Goal: Information Seeking & Learning: Learn about a topic

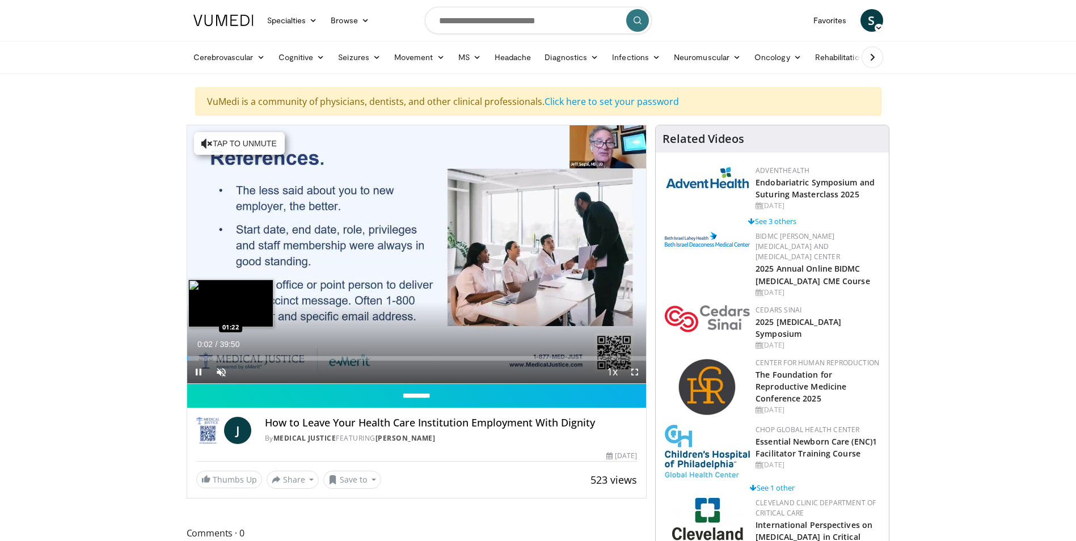
click at [203, 356] on div "Loaded : 1.66% 00:02 01:22" at bounding box center [417, 358] width 460 height 5
click at [226, 356] on div "Loaded : 6.22% 03:23 03:23" at bounding box center [417, 358] width 460 height 5
click at [241, 355] on div "Loaded : 11.30% 03:29 04:40" at bounding box center [417, 355] width 460 height 11
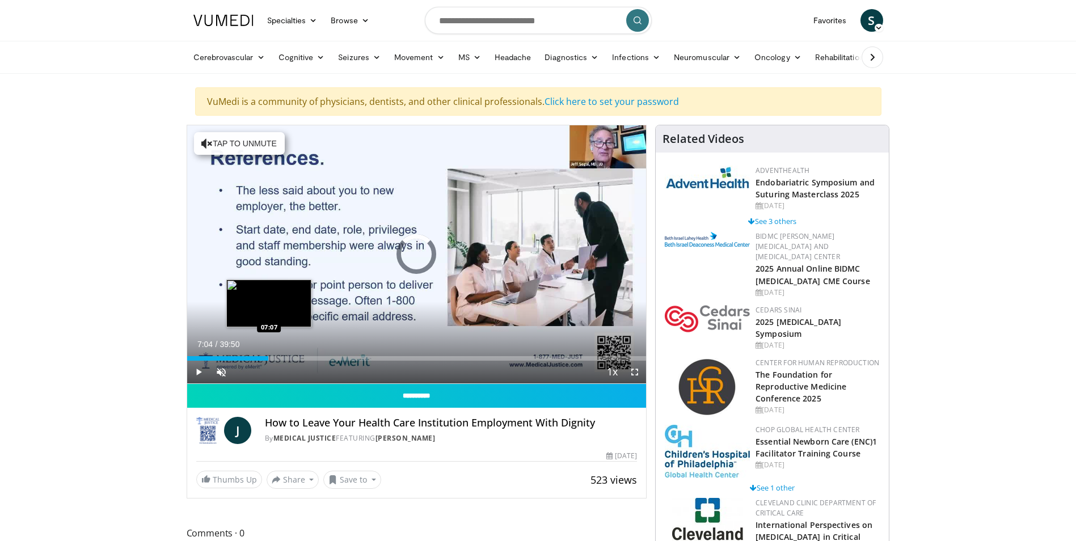
click at [268, 356] on div "Loaded : 14.52% 07:04 07:07" at bounding box center [417, 358] width 460 height 5
click at [282, 355] on div "Loaded : 20.75% 07:11 08:15" at bounding box center [417, 355] width 460 height 11
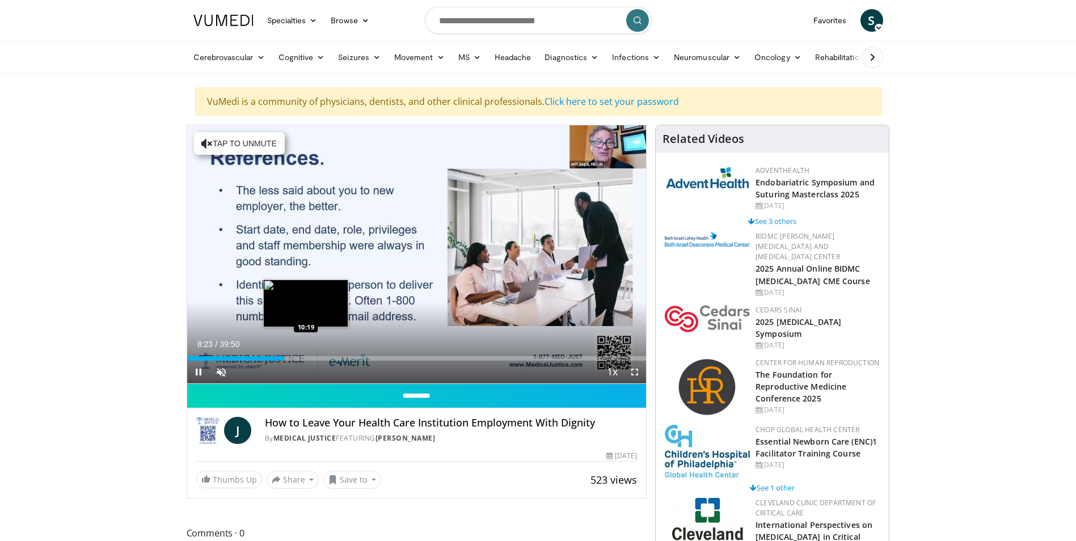
click at [306, 356] on div "Loaded : 23.65% 08:24 10:19" at bounding box center [417, 358] width 460 height 5
click at [327, 354] on div "Loaded : 28.64% 10:22 12:08" at bounding box center [417, 355] width 460 height 11
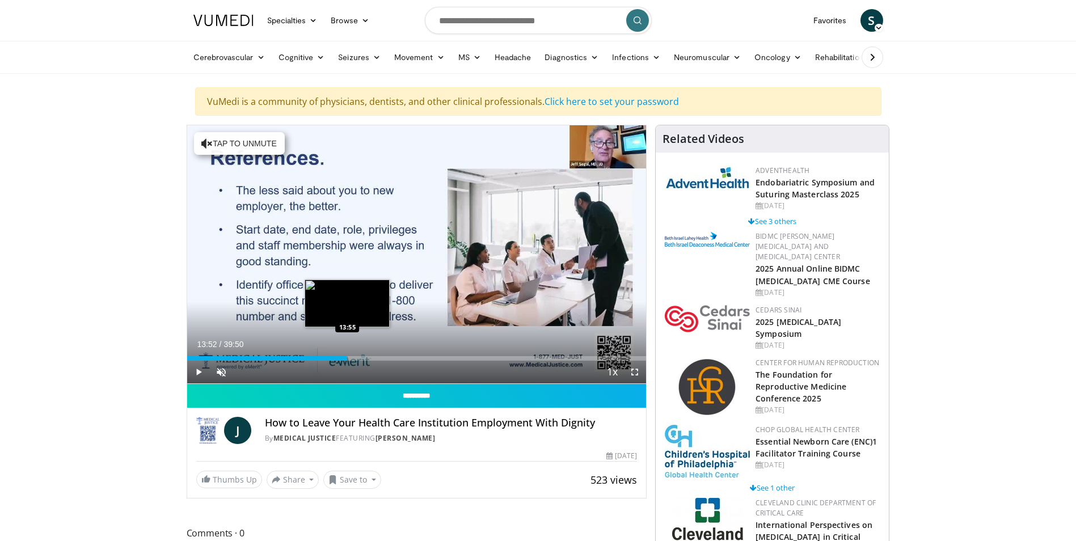
click at [347, 354] on div "Loaded : 34.86% 13:52 13:55" at bounding box center [417, 355] width 460 height 11
click at [368, 356] on div "Loaded : 37.66% 14:00 15:44" at bounding box center [417, 358] width 460 height 5
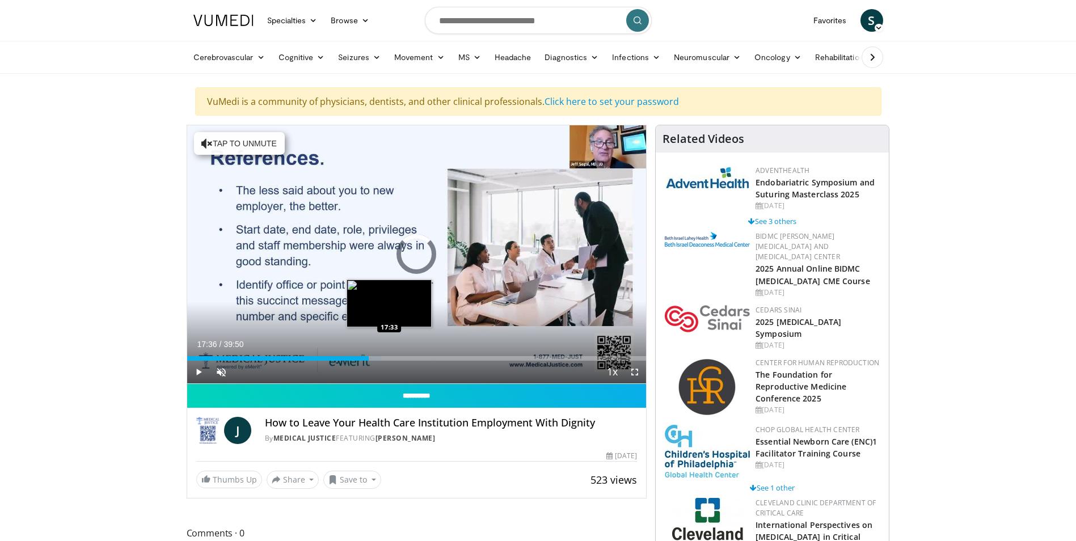
click at [390, 357] on div "Loaded : 42.26% 15:45 17:33" at bounding box center [417, 358] width 460 height 5
click at [422, 354] on div "Loaded : 46.86% 20:21 20:21" at bounding box center [417, 355] width 460 height 11
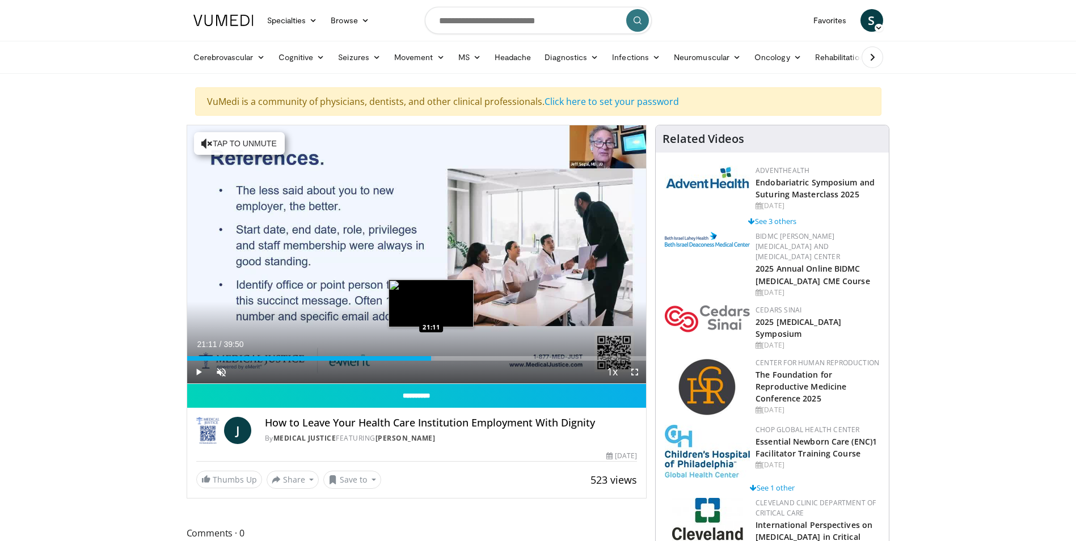
click at [432, 357] on div "Progress Bar" at bounding box center [430, 358] width 9 height 5
click at [448, 357] on div "Loaded : 56.03% 21:14 22:37" at bounding box center [417, 358] width 460 height 5
click at [460, 359] on div "Progress Bar" at bounding box center [454, 358] width 15 height 5
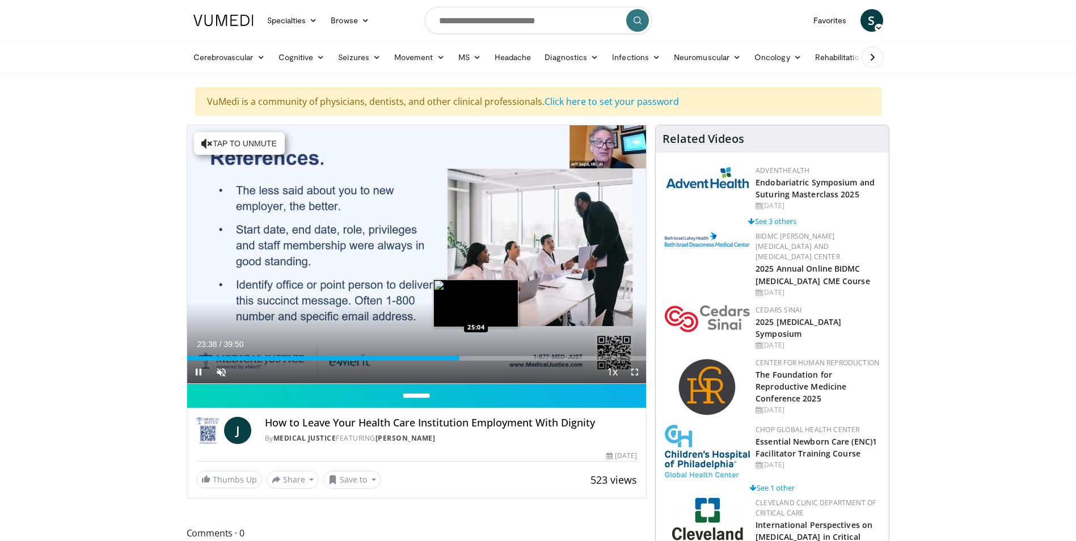
click at [477, 356] on div "Loaded : 61.84% 23:38 25:04" at bounding box center [417, 358] width 460 height 5
click at [491, 356] on div "Loaded : 65.99% 25:10 26:24" at bounding box center [417, 358] width 460 height 5
click at [505, 359] on div "Loaded : 69.04% 26:27 27:35" at bounding box center [417, 358] width 460 height 5
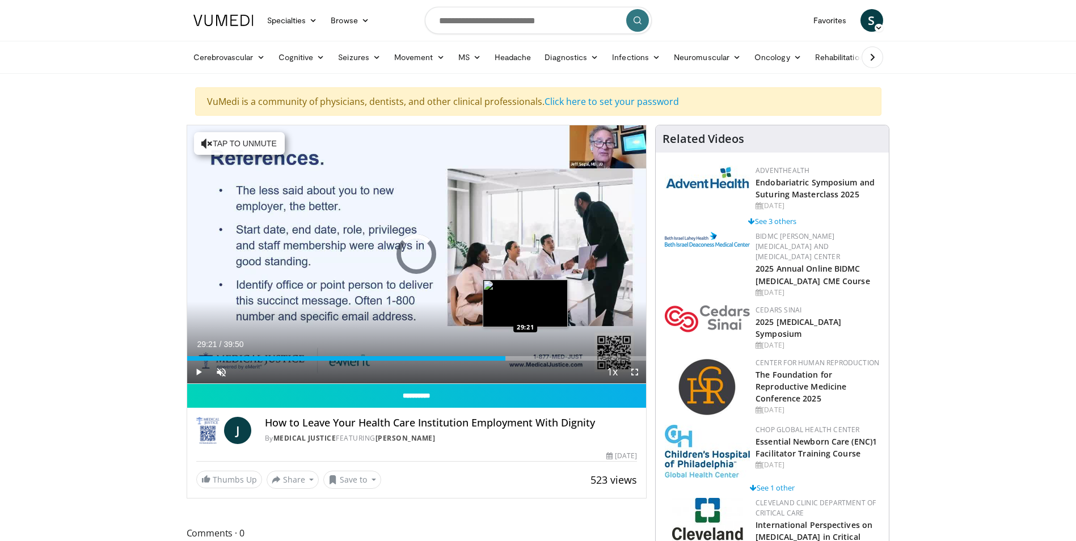
click at [525, 359] on div "Loaded : 0.00% 29:21 29:21" at bounding box center [417, 358] width 460 height 5
click at [545, 356] on div "Loaded : 76.37% 29:23 30:56" at bounding box center [417, 358] width 460 height 5
click at [561, 358] on div "Loaded : 0.00% 32:27 32:27" at bounding box center [417, 358] width 460 height 5
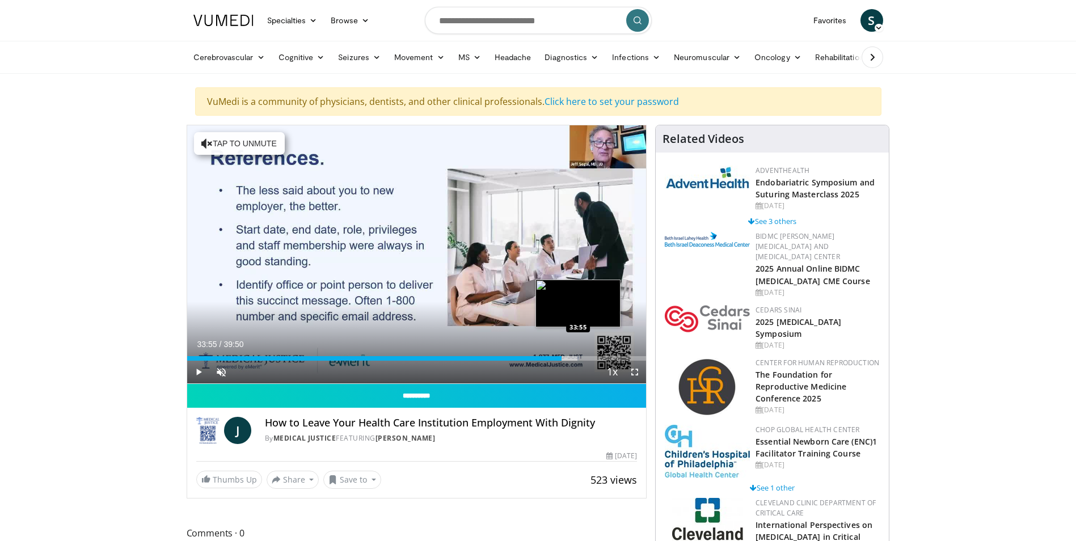
click at [578, 357] on div "Loaded : 85.35% 32:29 33:55" at bounding box center [417, 358] width 460 height 5
click at [596, 357] on div "Loaded : 0.00% 33:58 35:27" at bounding box center [417, 358] width 460 height 5
click at [606, 356] on div "Loaded : 92.05% 35:34 36:14" at bounding box center [417, 358] width 460 height 5
click at [622, 356] on div "Loaded : 93.80% 36:21 37:34" at bounding box center [417, 358] width 460 height 5
click at [613, 356] on div "36:58" at bounding box center [404, 358] width 435 height 5
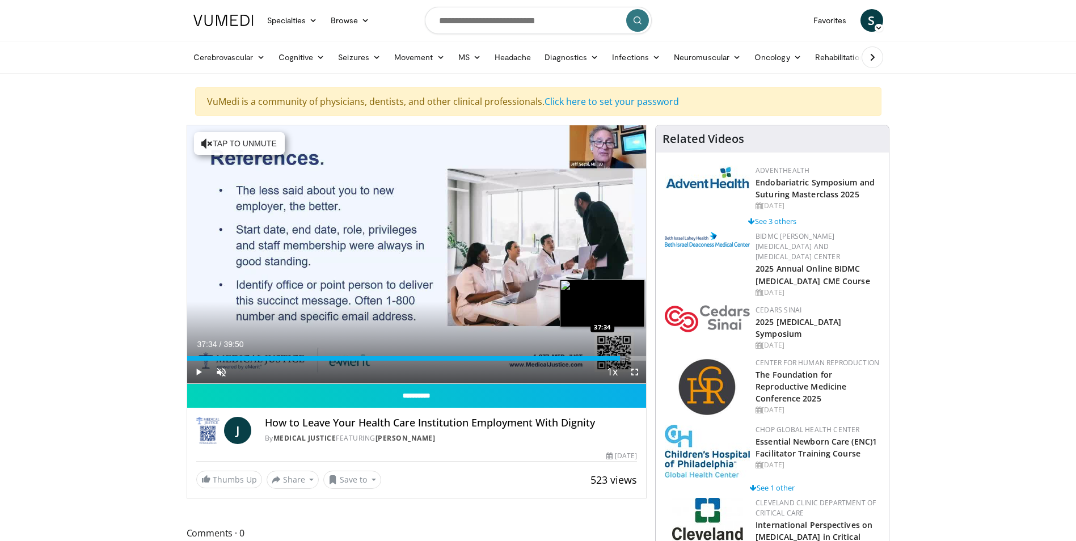
click at [621, 357] on div "Progress Bar" at bounding box center [618, 358] width 13 height 5
click at [628, 357] on div "Progress Bar" at bounding box center [624, 358] width 17 height 5
click at [638, 357] on div "Loaded : 98.74% 39:08 39:08" at bounding box center [417, 358] width 460 height 5
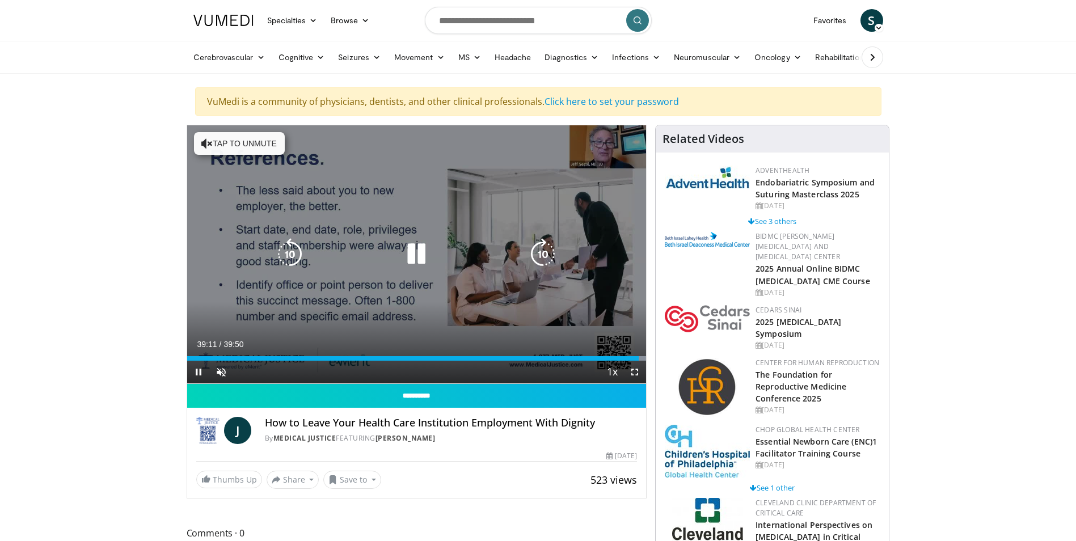
click at [208, 138] on icon "Video Player" at bounding box center [206, 143] width 11 height 11
